Goal: Task Accomplishment & Management: Use online tool/utility

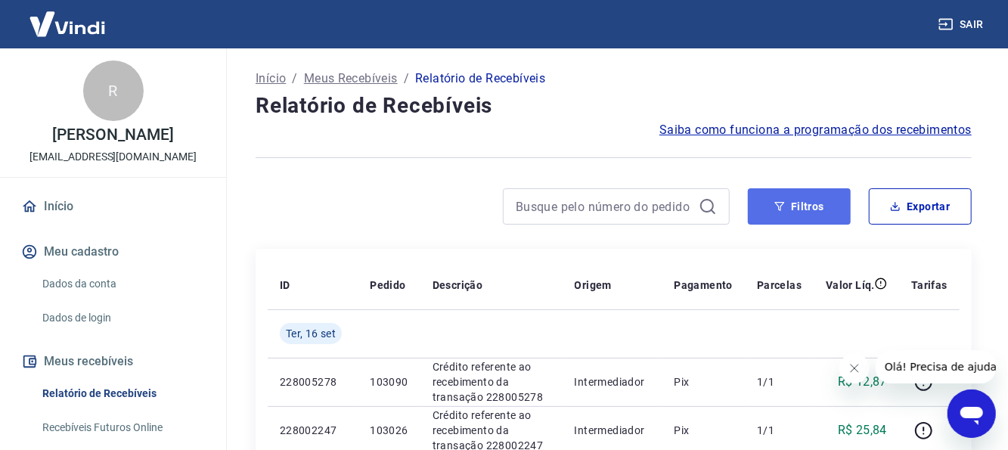
click at [817, 206] on button "Filtros" at bounding box center [799, 206] width 103 height 36
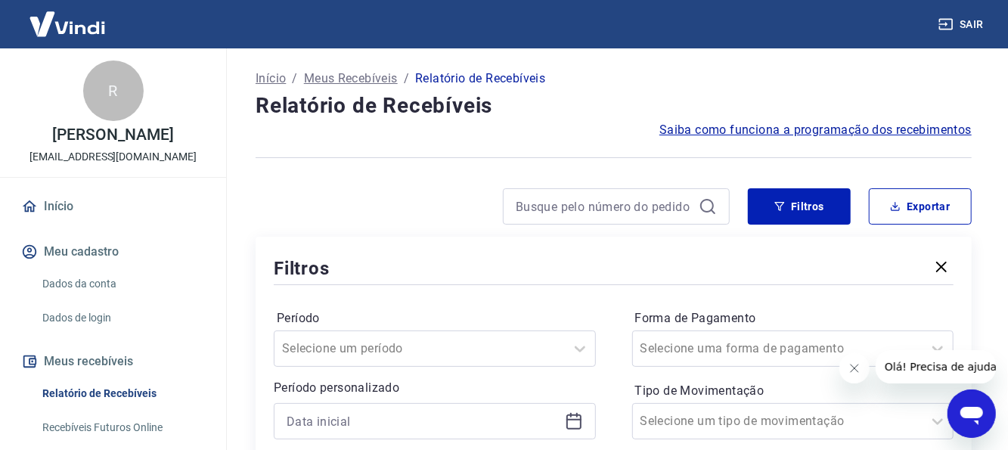
click at [571, 419] on icon at bounding box center [573, 420] width 15 height 2
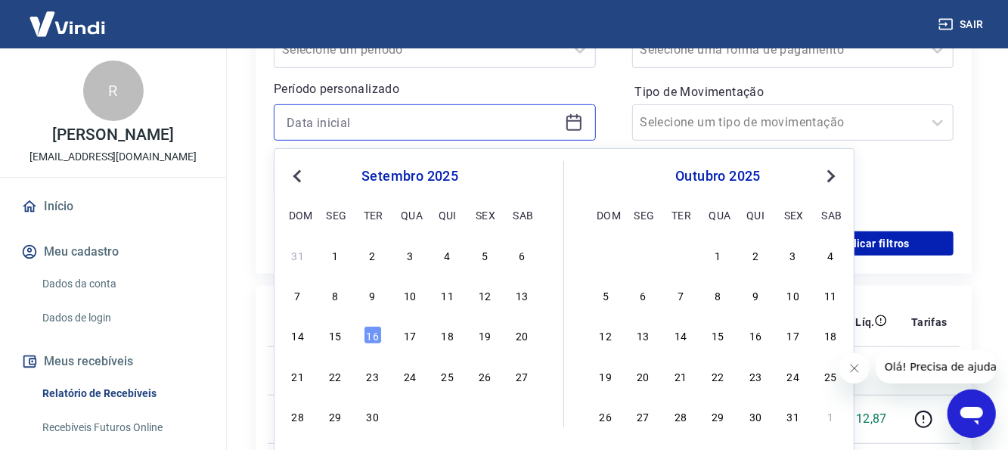
scroll to position [302, 0]
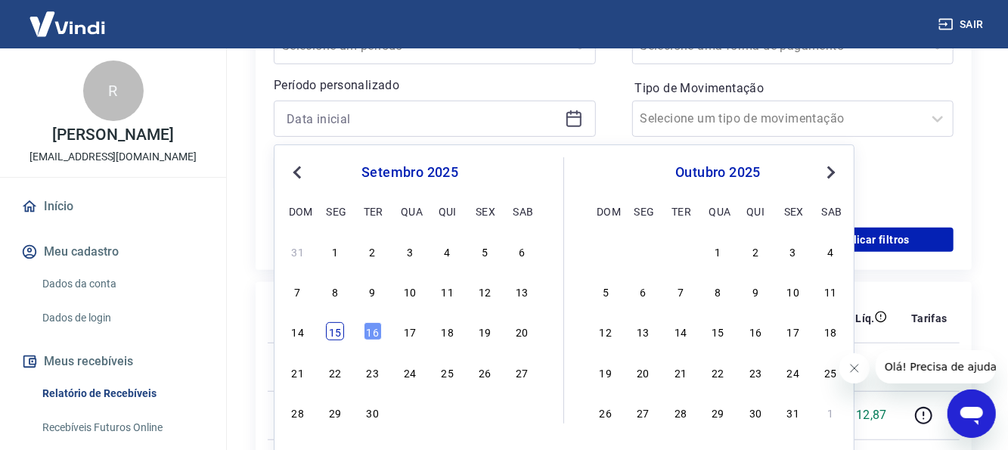
click at [340, 331] on div "15" at bounding box center [335, 332] width 18 height 18
type input "[DATE]"
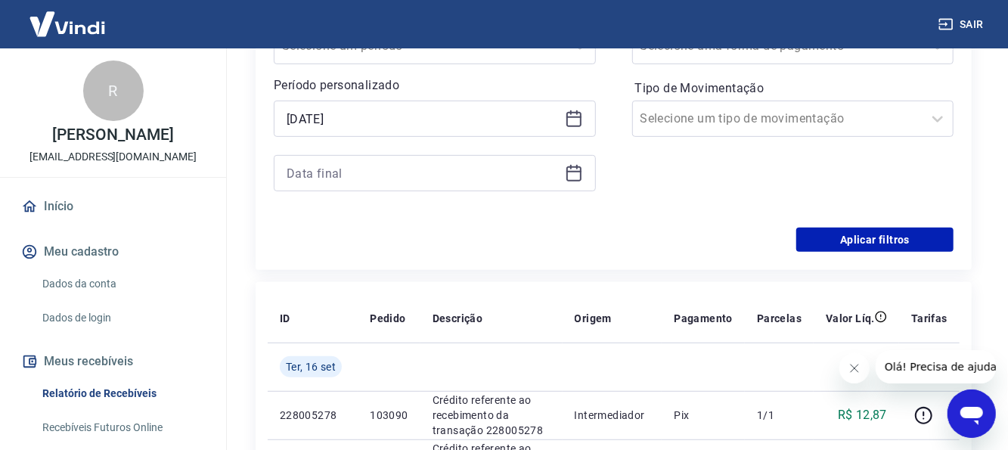
click at [586, 178] on div at bounding box center [435, 173] width 322 height 36
click at [584, 177] on div at bounding box center [435, 173] width 322 height 36
click at [567, 175] on icon at bounding box center [573, 173] width 15 height 15
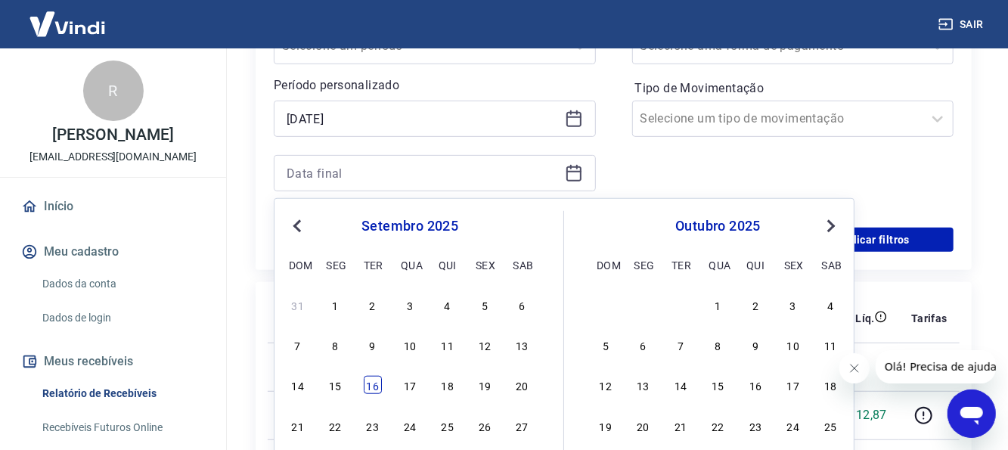
click at [368, 381] on div "16" at bounding box center [373, 385] width 18 height 18
click at [728, 113] on input "Tipo de Movimentação" at bounding box center [716, 119] width 153 height 18
type input "[DATE]"
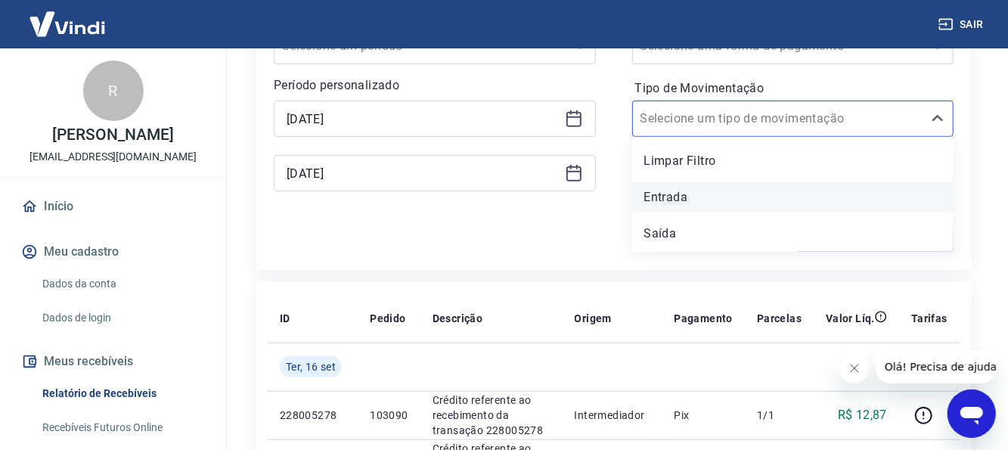
click at [726, 192] on div "Entrada" at bounding box center [793, 197] width 322 height 30
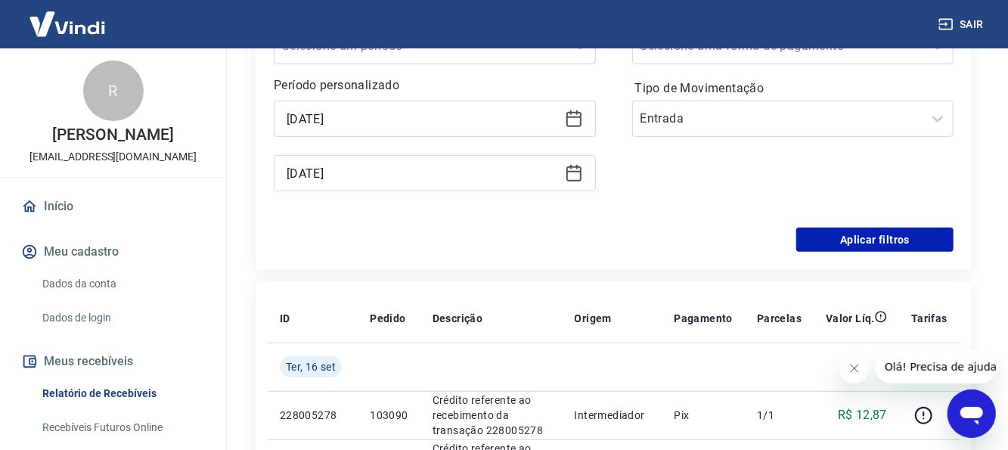
click at [920, 214] on div "Período Selecione um período Período personalizado Selected date: [DATE] [DATE]…" at bounding box center [614, 107] width 680 height 242
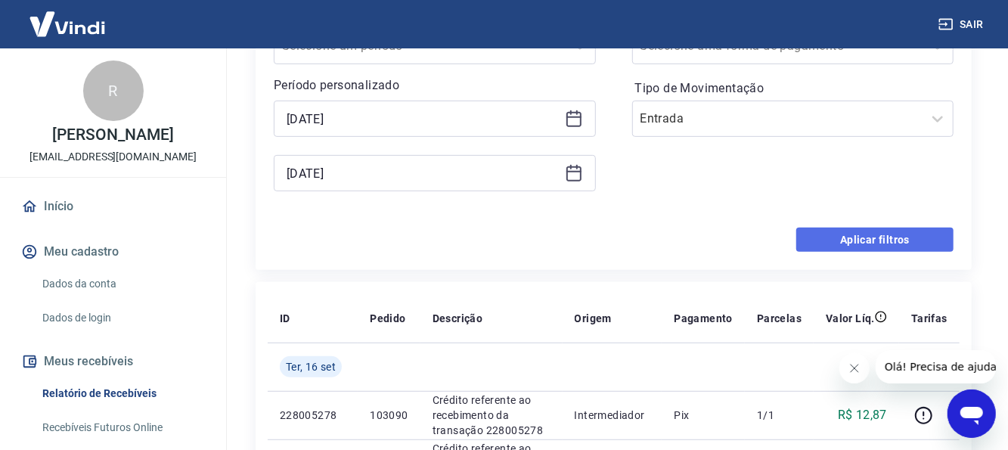
click at [921, 231] on button "Aplicar filtros" at bounding box center [874, 240] width 157 height 24
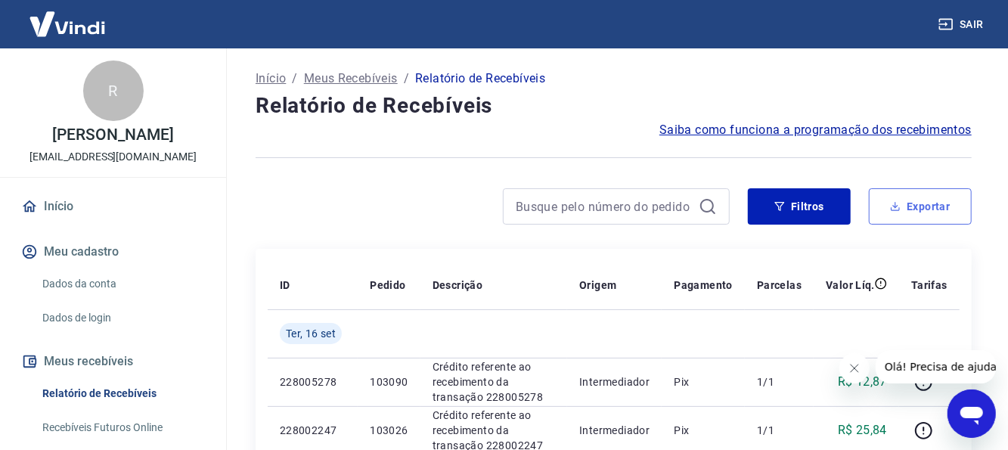
click at [934, 218] on button "Exportar" at bounding box center [920, 206] width 103 height 36
type input "[DATE]"
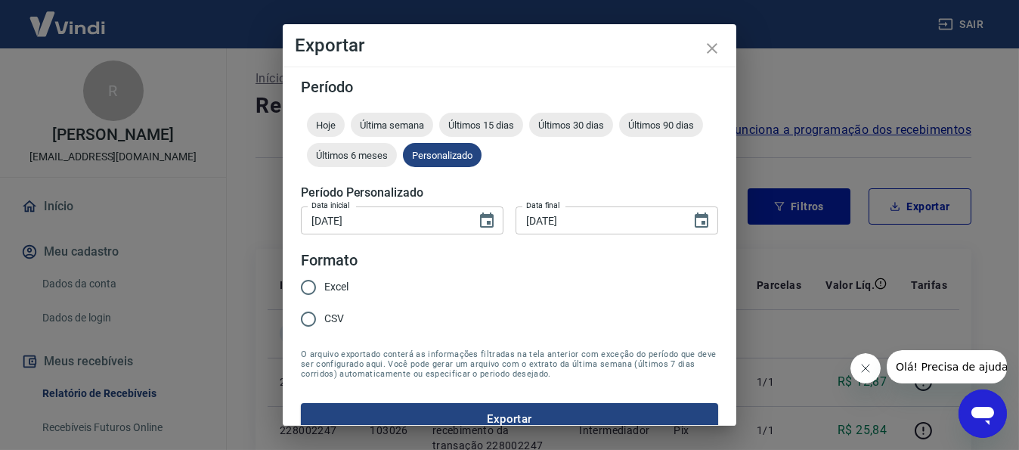
click at [343, 287] on span "Excel" at bounding box center [336, 287] width 24 height 16
click at [324, 287] on input "Excel" at bounding box center [309, 287] width 32 height 32
radio input "true"
click at [473, 417] on button "Exportar" at bounding box center [509, 419] width 417 height 32
